Goal: Information Seeking & Learning: Learn about a topic

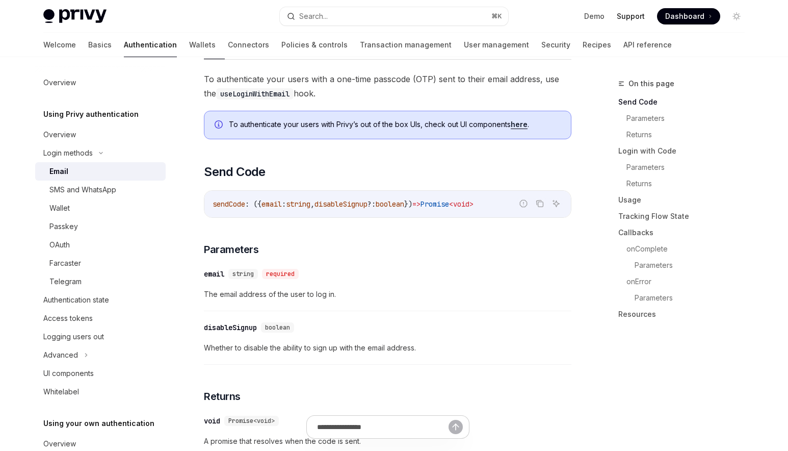
scroll to position [182, 0]
click at [97, 188] on div "SMS and WhatsApp" at bounding box center [82, 189] width 67 height 12
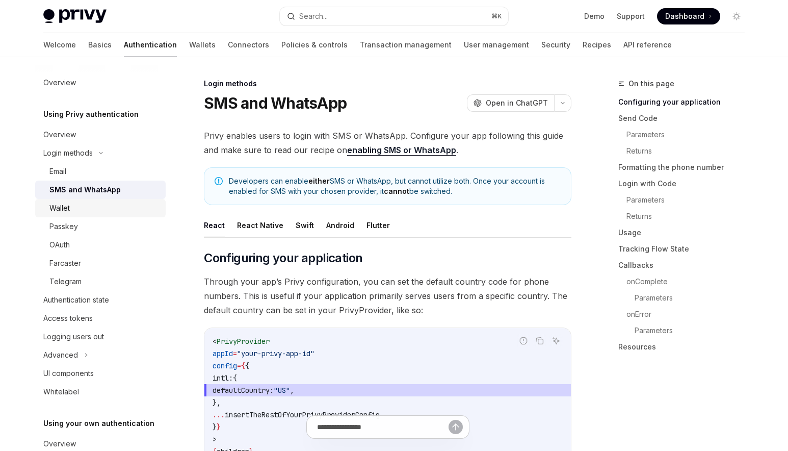
drag, startPoint x: 81, startPoint y: 209, endPoint x: 96, endPoint y: 209, distance: 15.3
click at [58, 206] on div "Wallet" at bounding box center [59, 208] width 20 height 12
type textarea "*"
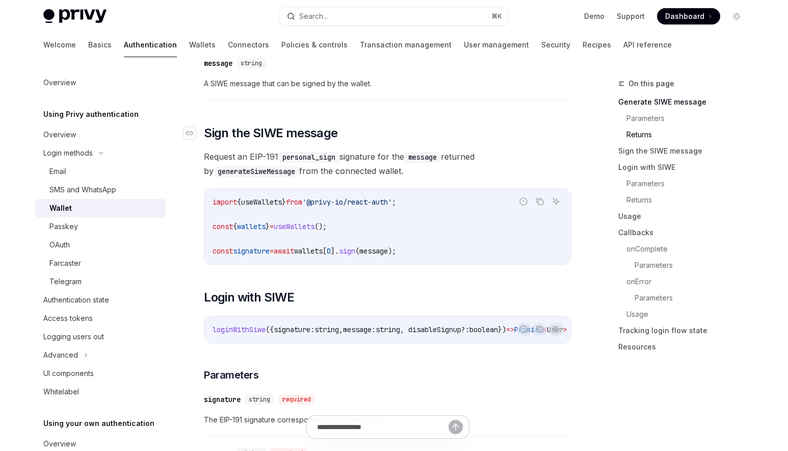
scroll to position [626, 0]
